Goal: Communication & Community: Answer question/provide support

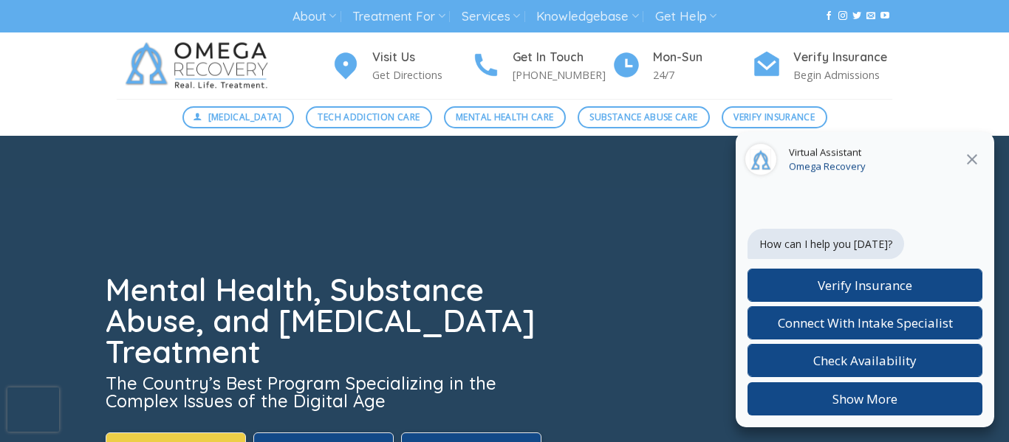
drag, startPoint x: 976, startPoint y: 163, endPoint x: 966, endPoint y: 163, distance: 9.6
click at [975, 163] on icon "Close" at bounding box center [972, 159] width 10 height 10
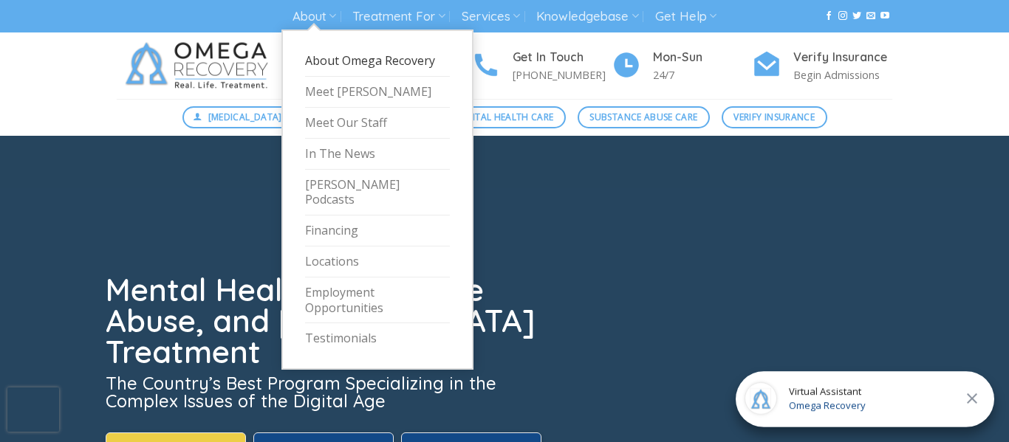
click at [346, 69] on link "About Omega Recovery" at bounding box center [377, 61] width 145 height 31
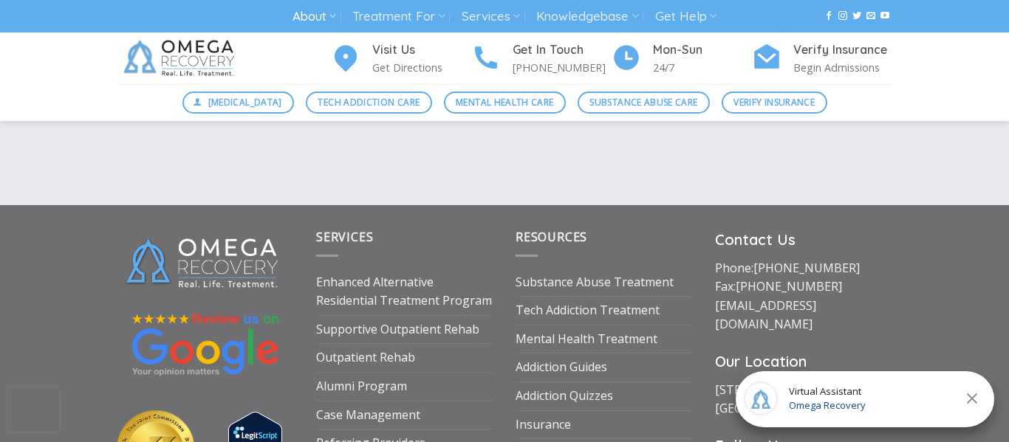
scroll to position [2571, 0]
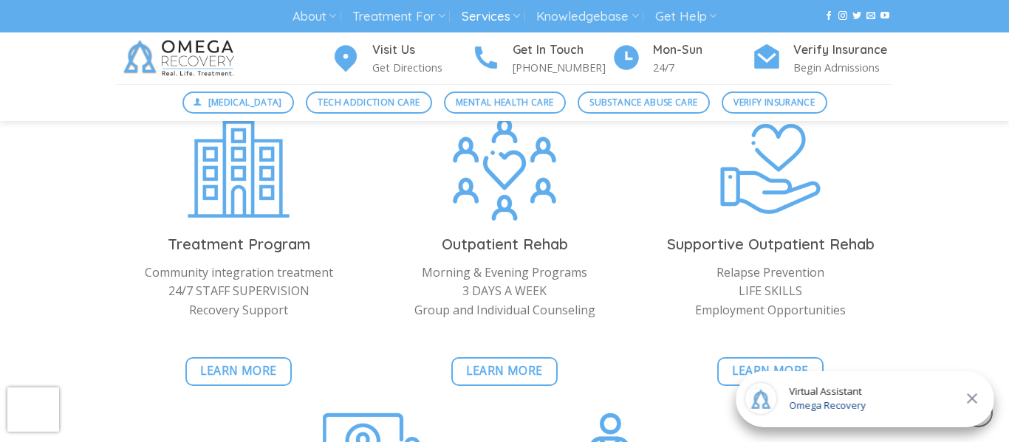
scroll to position [1455, 0]
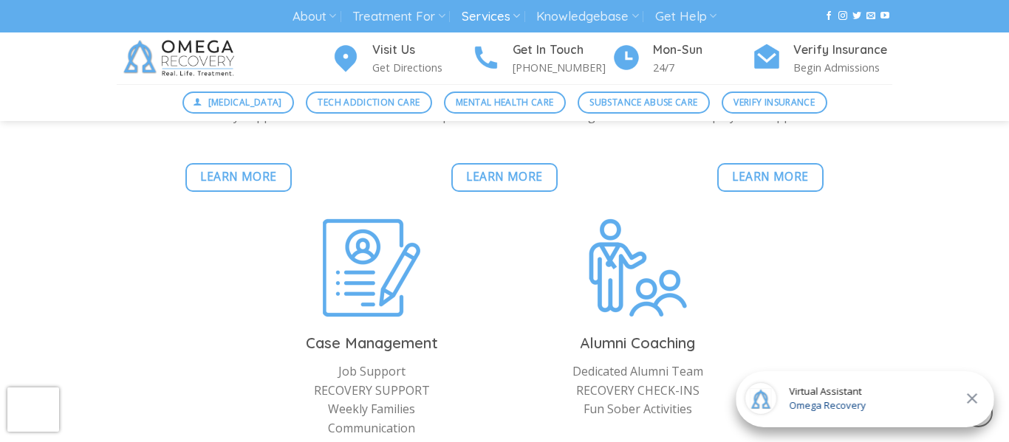
click at [100, 261] on div "Our Services In addition, Omega Recovery offers a full continuum of care. The f…" at bounding box center [504, 144] width 1009 height 767
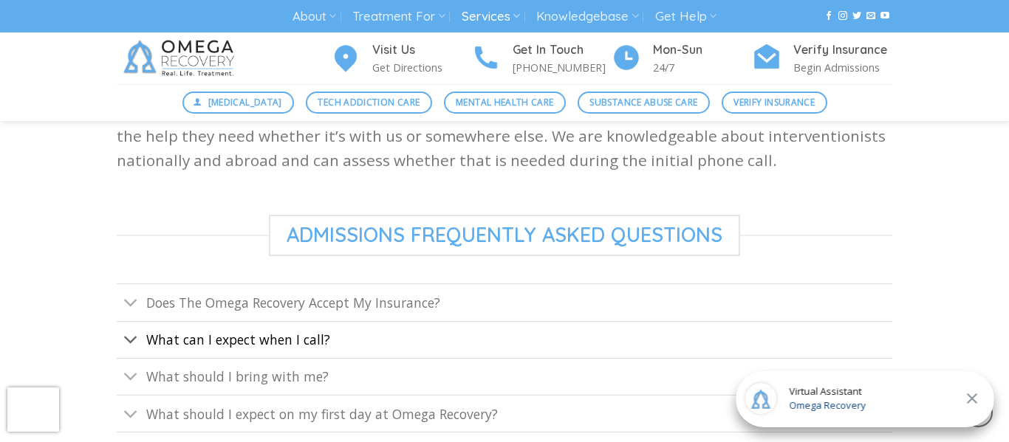
scroll to position [470, 0]
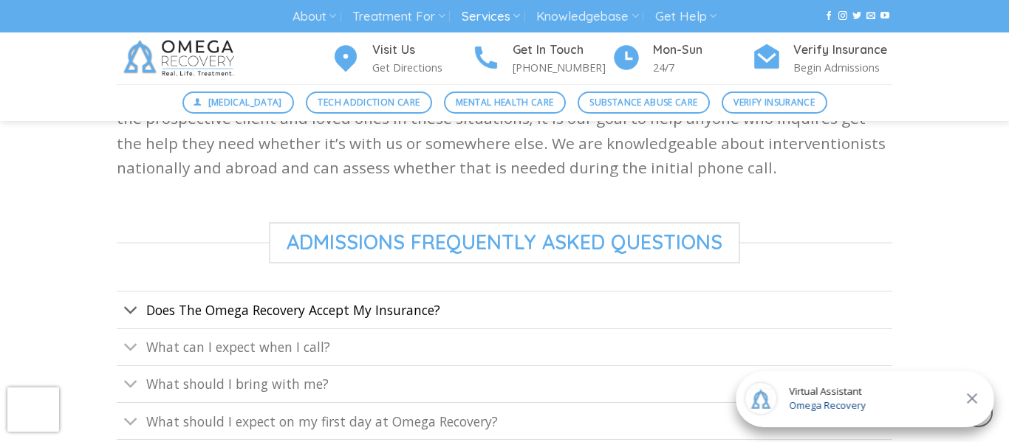
click at [261, 321] on link "Does The Omega Recovery Accept My Insurance?" at bounding box center [505, 309] width 776 height 37
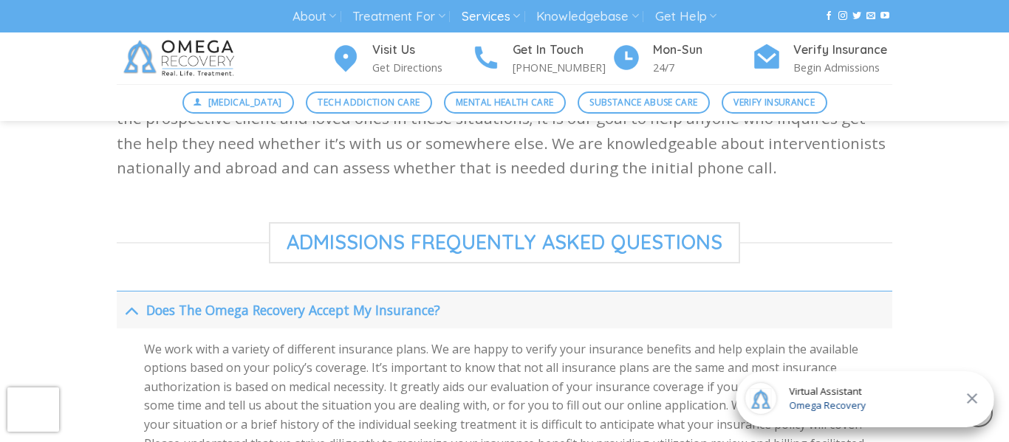
click at [252, 317] on span "Does The Omega Recovery Accept My Insurance?" at bounding box center [293, 310] width 294 height 18
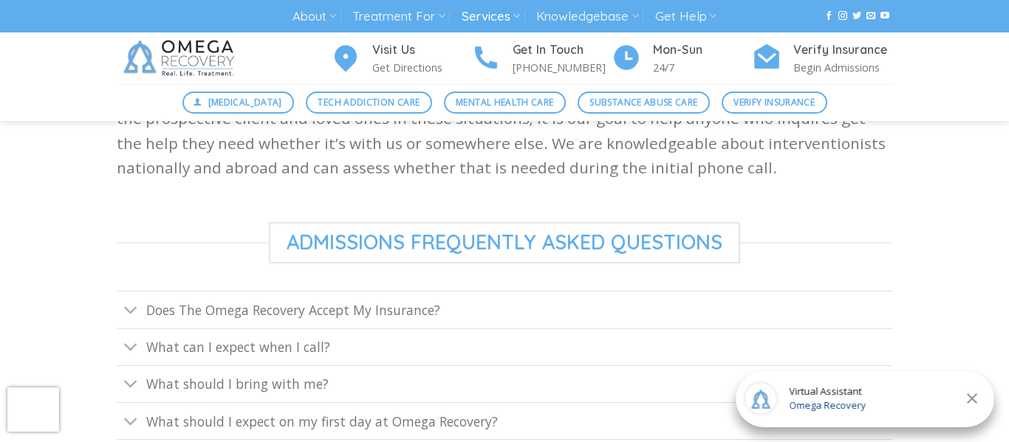
scroll to position [715, 0]
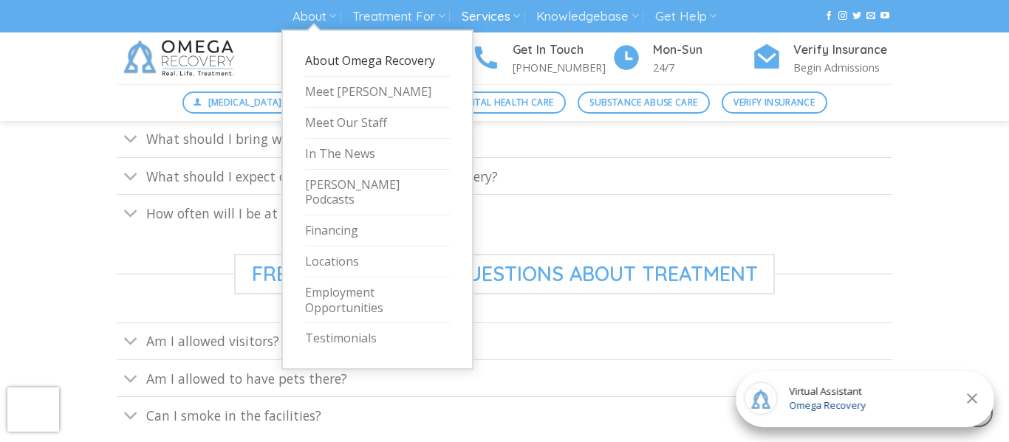
click at [328, 68] on link "About Omega Recovery" at bounding box center [377, 61] width 145 height 31
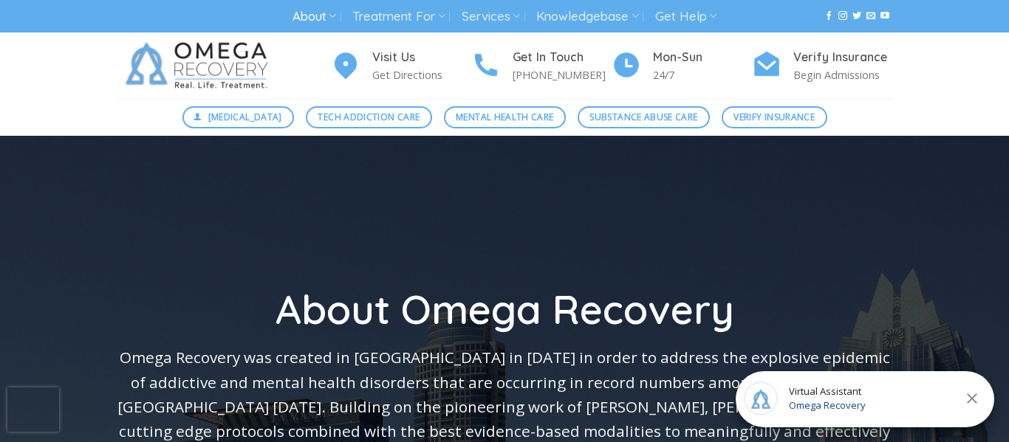
click at [872, 403] on div "Virtual Assistant Omega Recovery" at bounding box center [865, 400] width 259 height 56
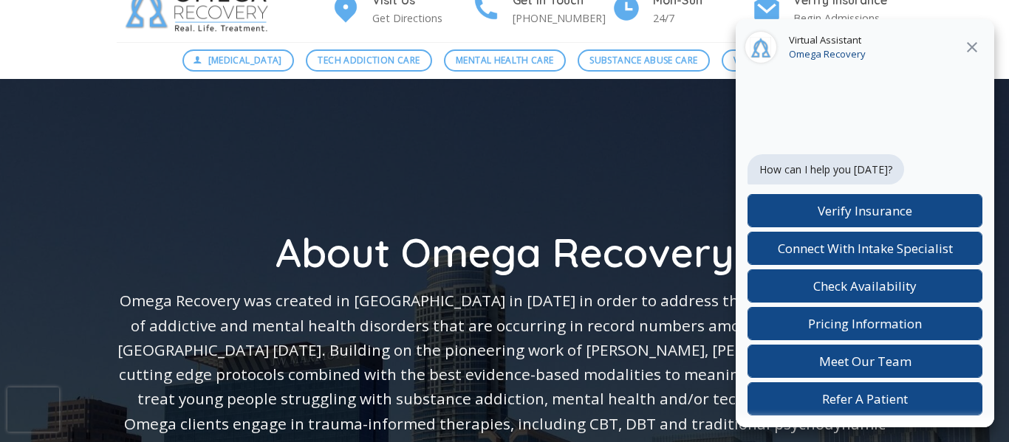
scroll to position [53, 0]
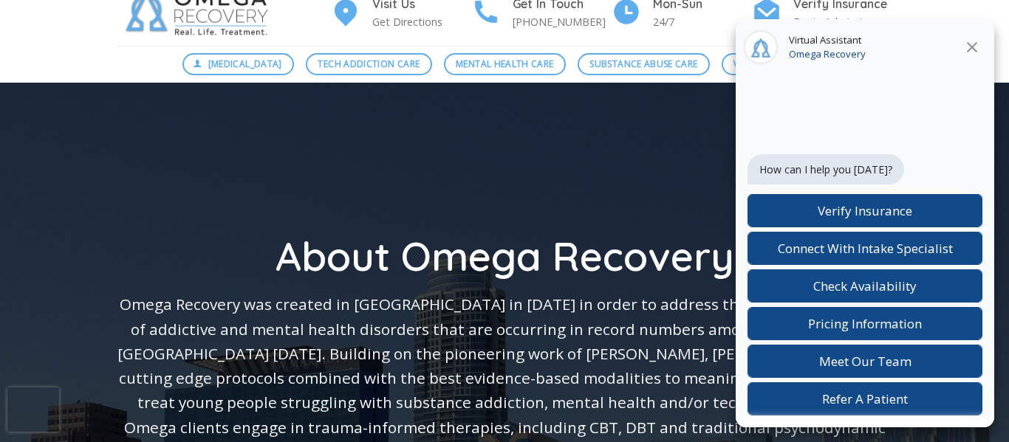
click at [934, 168] on div "How can I help you [DATE]?" at bounding box center [865, 171] width 235 height 34
click at [947, 408] on div "Chat widget header" at bounding box center [865, 417] width 259 height 21
click at [891, 404] on span "Refer A Patient" at bounding box center [865, 399] width 86 height 17
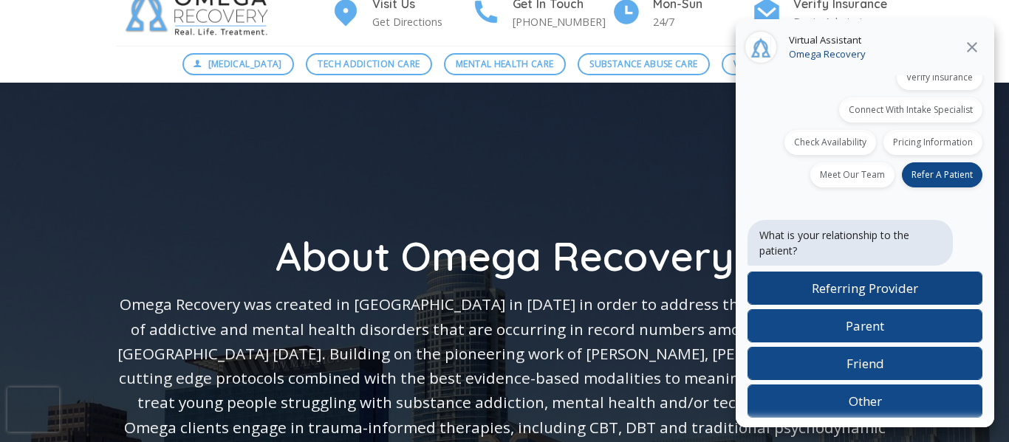
scroll to position [70, 0]
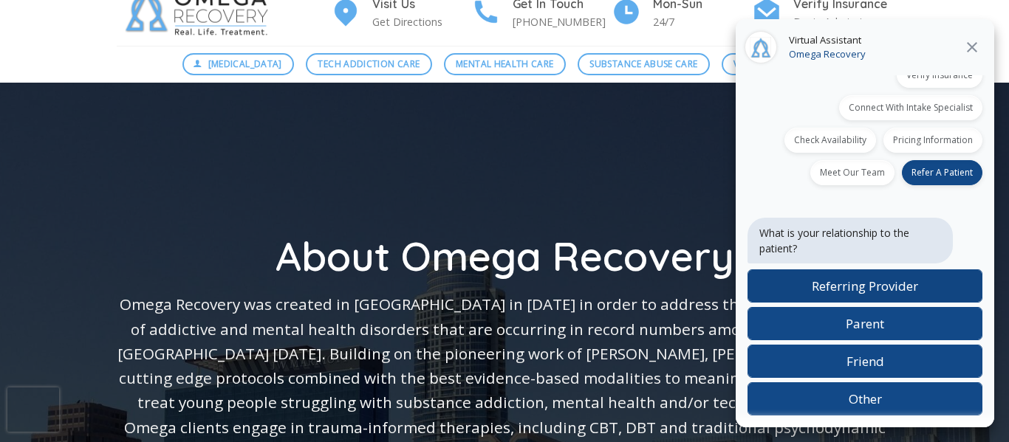
click at [904, 289] on span "Referring Provider" at bounding box center [865, 286] width 106 height 17
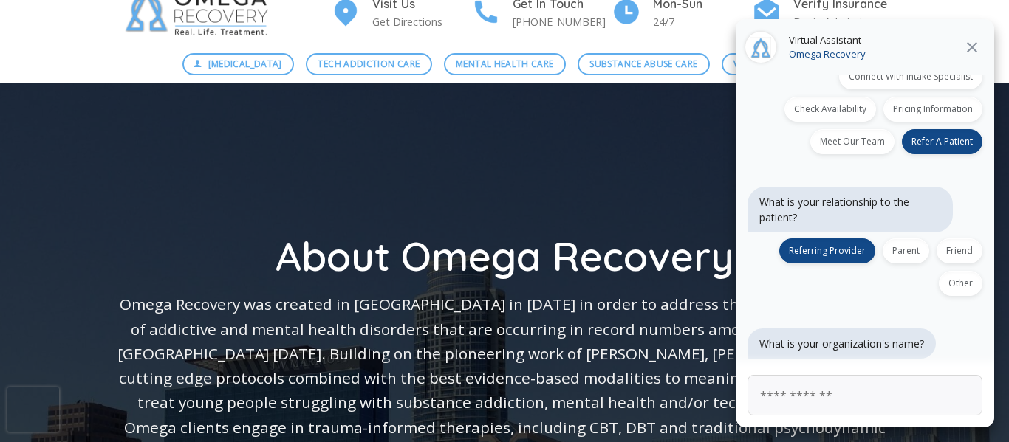
scroll to position [103, 0]
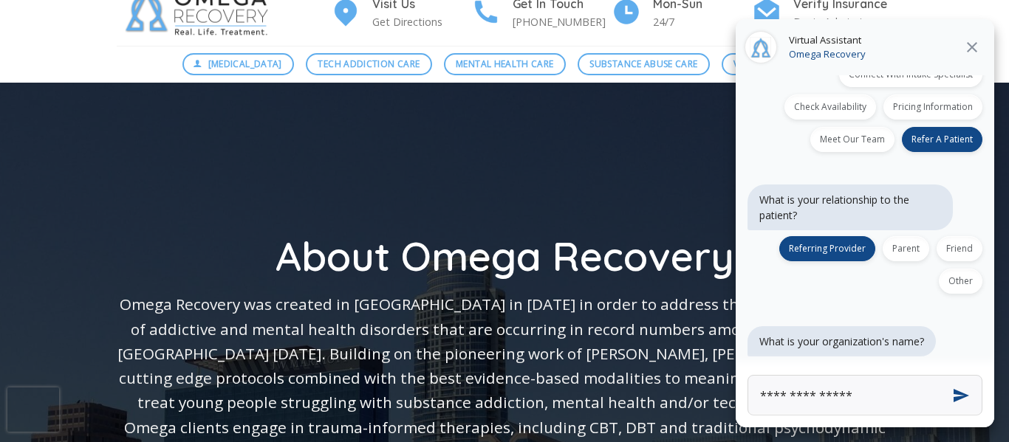
type input "**********"
click button "Next" at bounding box center [0, 0] width 0 height 0
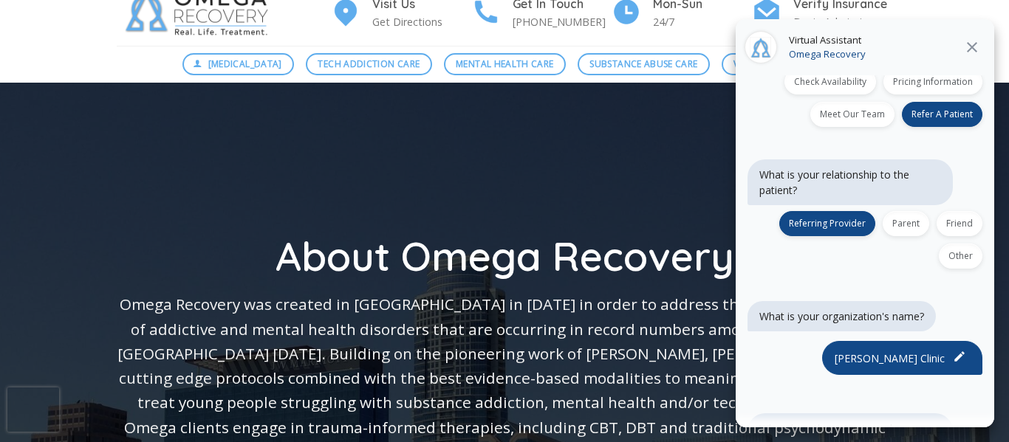
scroll to position [287, 0]
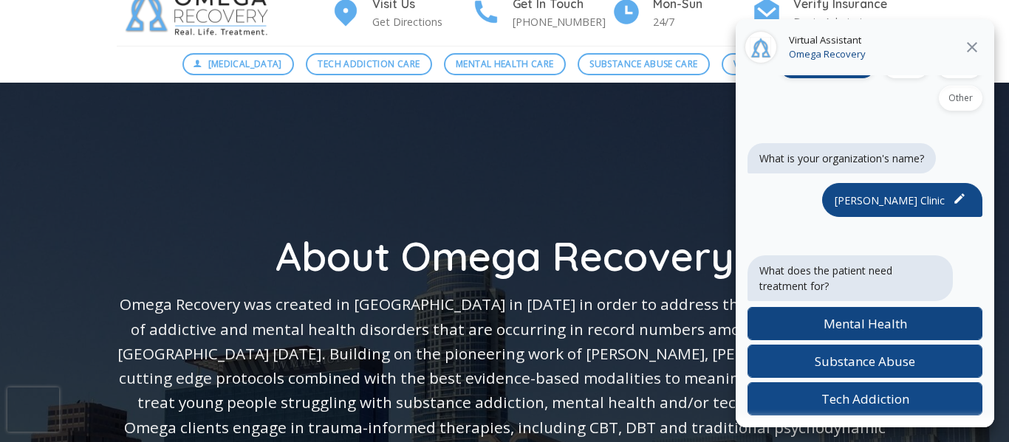
click at [900, 318] on span "Mental Health" at bounding box center [865, 323] width 83 height 17
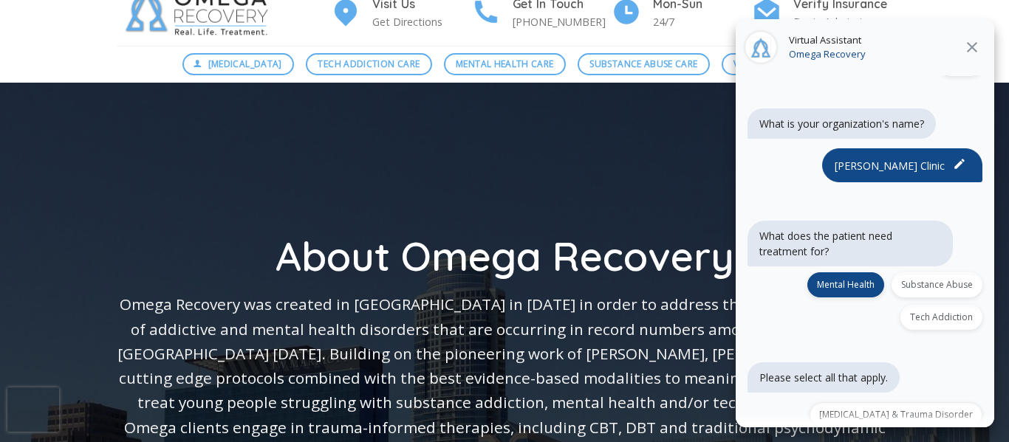
scroll to position [479, 0]
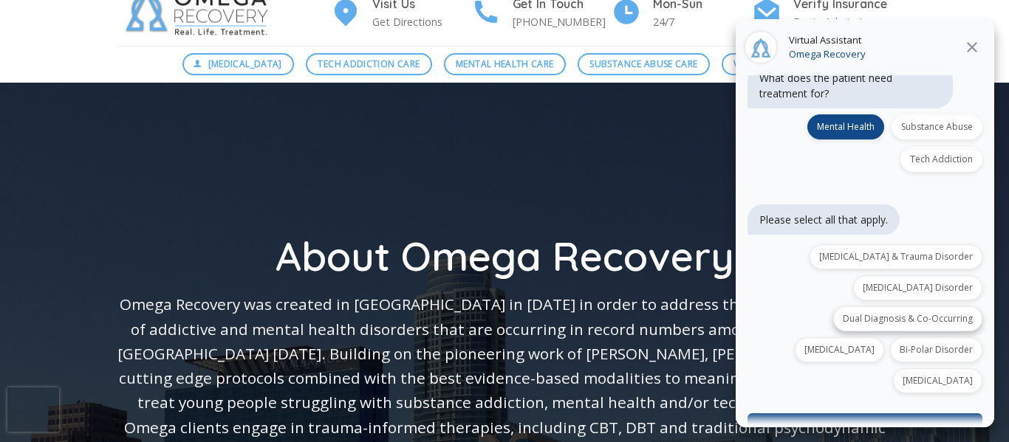
click at [872, 307] on div "Dual Diagnosis & Co-Occurring" at bounding box center [907, 319] width 149 height 25
click at [874, 407] on div "Chat widget header" at bounding box center [865, 417] width 259 height 21
click at [888, 414] on button "Confirm selections (1)" at bounding box center [865, 430] width 235 height 33
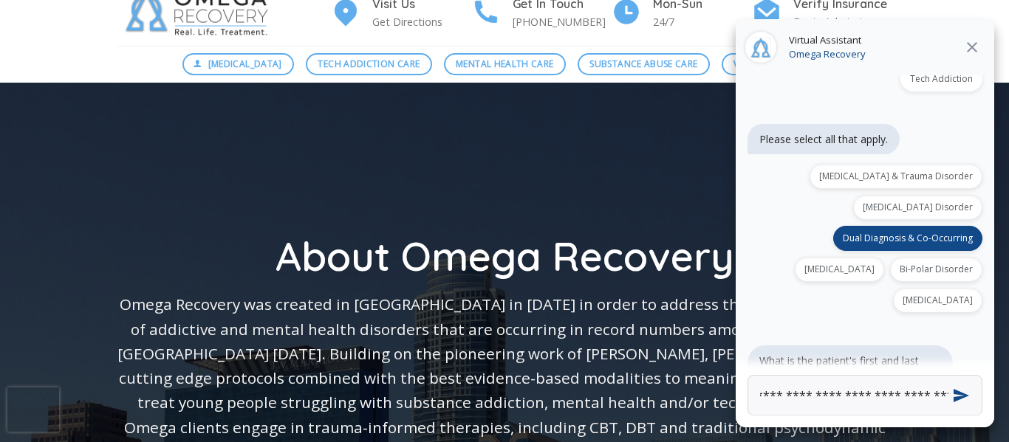
scroll to position [0, 157]
type input "**********"
click button "Next" at bounding box center [0, 0] width 0 height 0
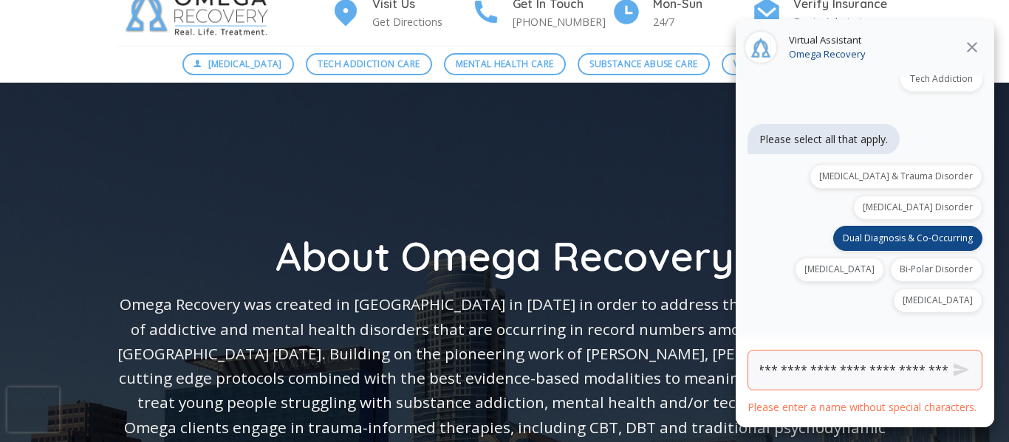
scroll to position [585, 0]
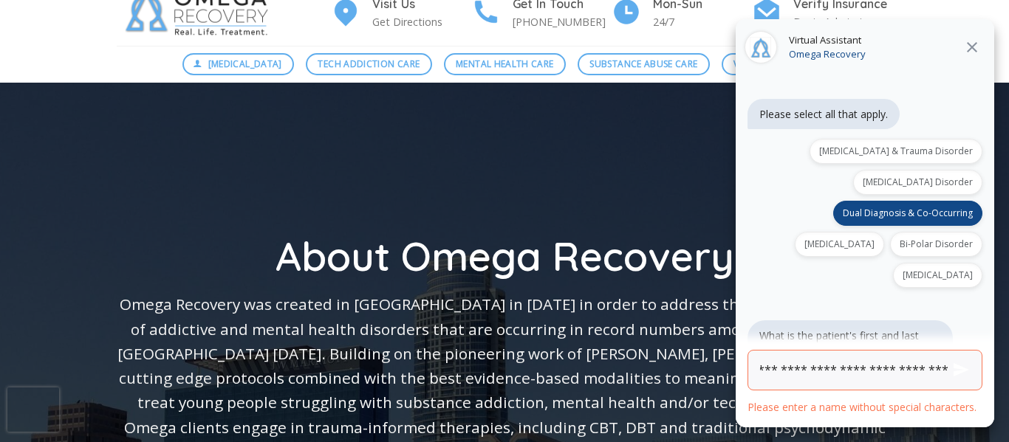
click at [937, 369] on button "Send" at bounding box center [960, 370] width 55 height 55
click at [937, 368] on button "Send" at bounding box center [960, 370] width 55 height 55
click at [977, 49] on icon "Close" at bounding box center [972, 47] width 18 height 18
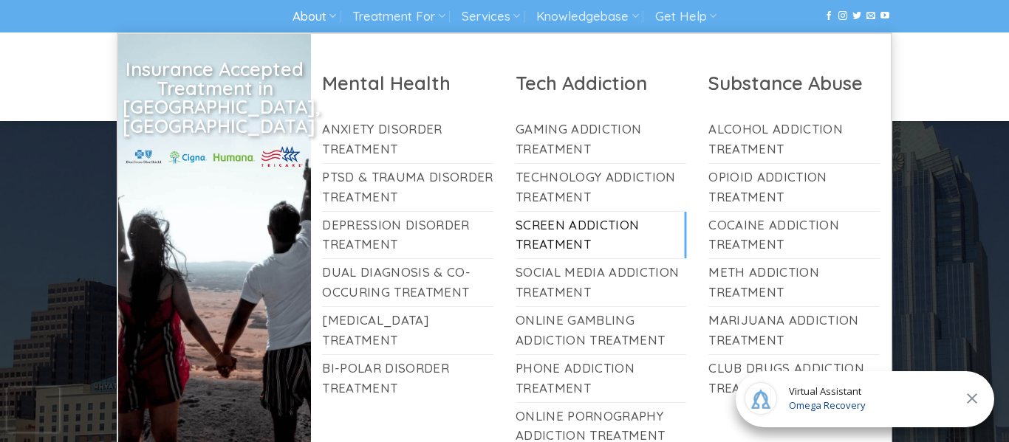
scroll to position [179, 0]
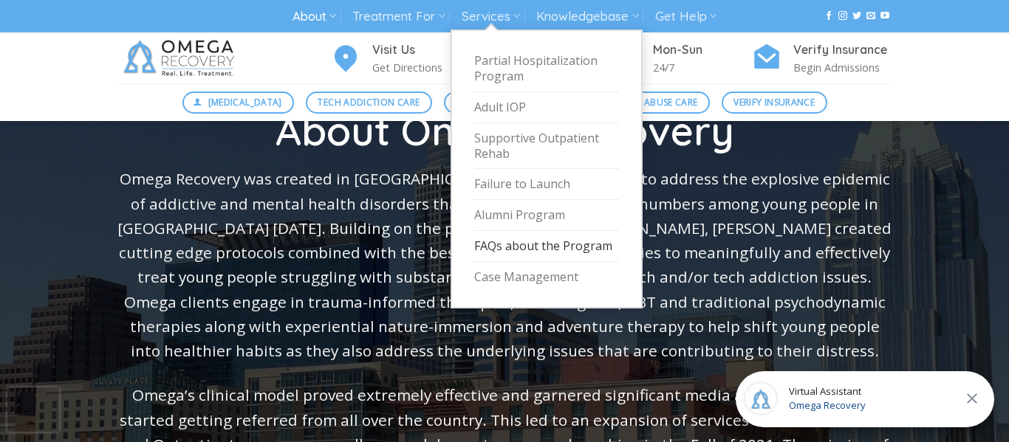
click at [545, 245] on link "FAQs about the Program" at bounding box center [546, 246] width 145 height 31
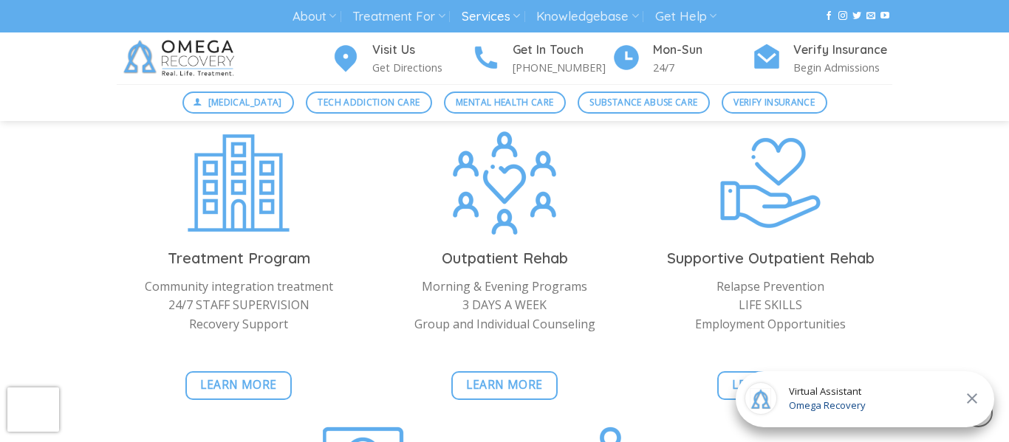
scroll to position [1258, 0]
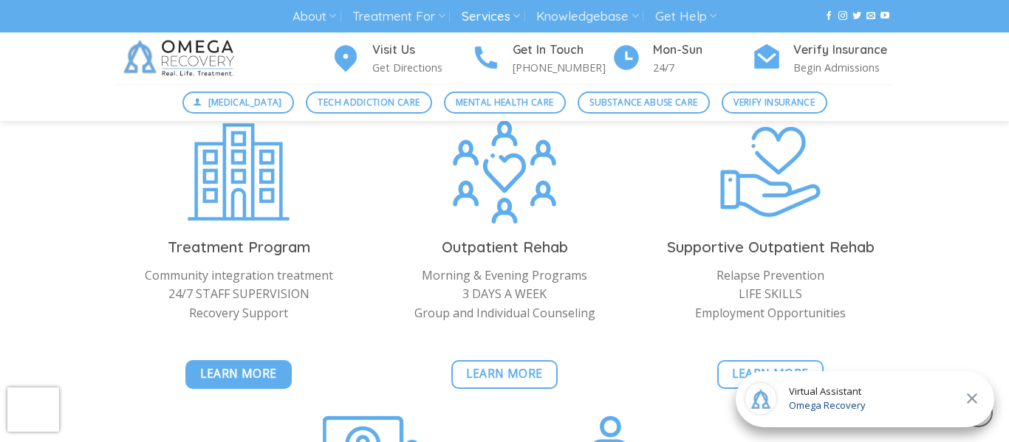
click at [253, 377] on span "Learn More" at bounding box center [238, 374] width 77 height 18
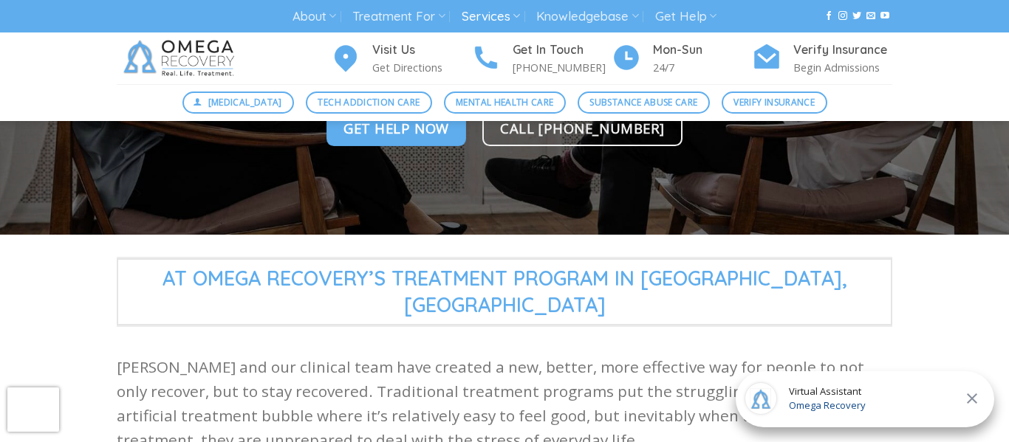
scroll to position [261, 0]
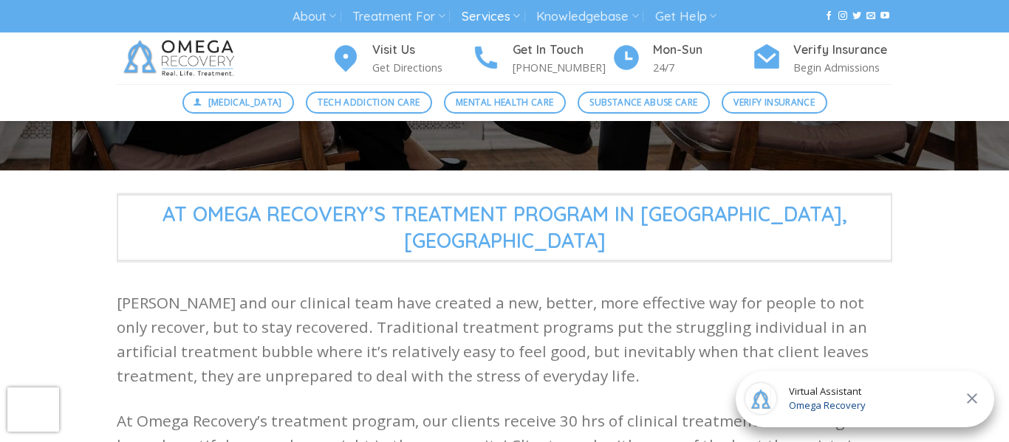
click at [640, 341] on p "[PERSON_NAME] and our clinical team have created a new, better, more effective …" at bounding box center [505, 340] width 776 height 98
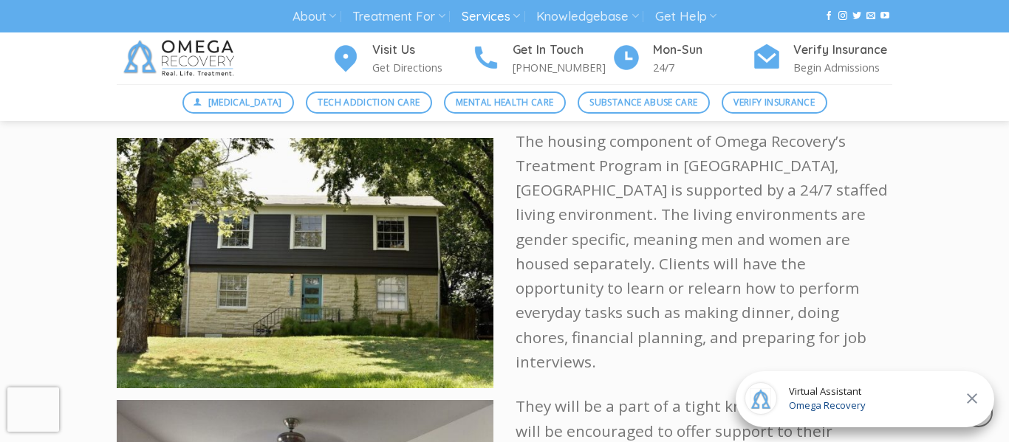
scroll to position [2201, 0]
